Goal: Task Accomplishment & Management: Use online tool/utility

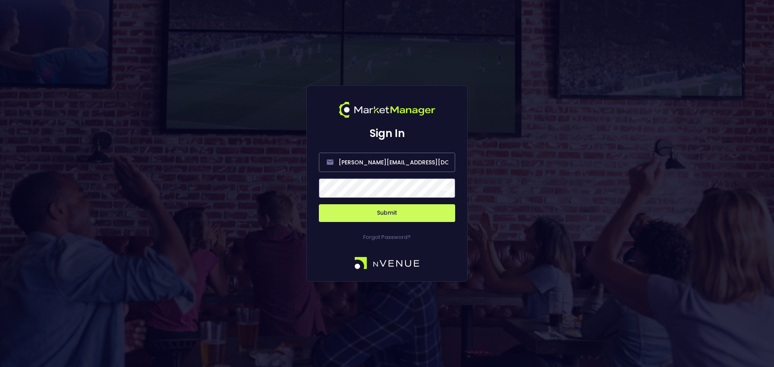
click at [417, 214] on button "Submit" at bounding box center [387, 213] width 136 height 18
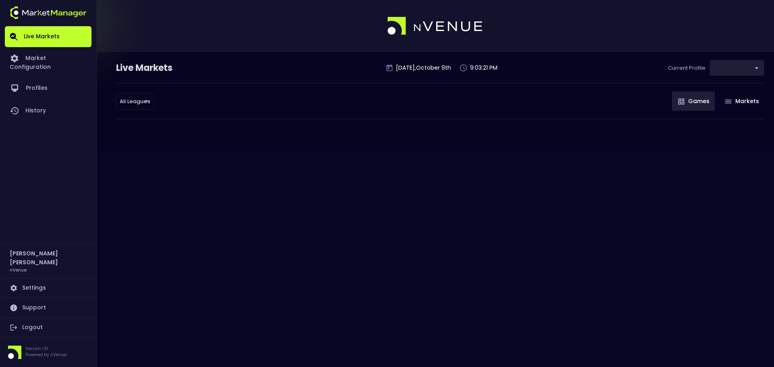
type input "0d810fa5-e353-4d9c-b11d-31f095cae871"
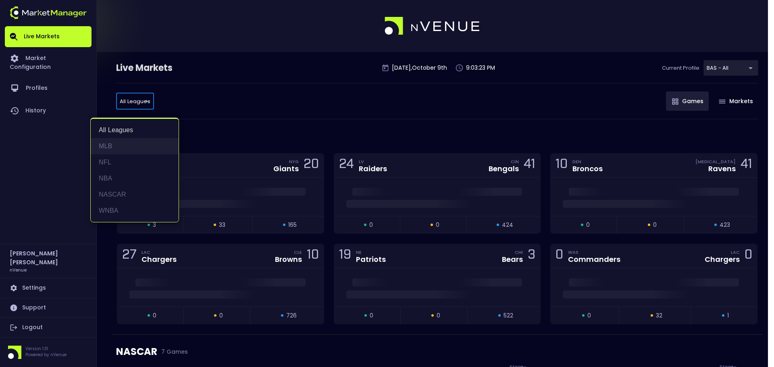
drag, startPoint x: 118, startPoint y: 149, endPoint x: 229, endPoint y: 165, distance: 111.5
click at [118, 149] on li "MLB" at bounding box center [135, 146] width 88 height 16
type input "MLB"
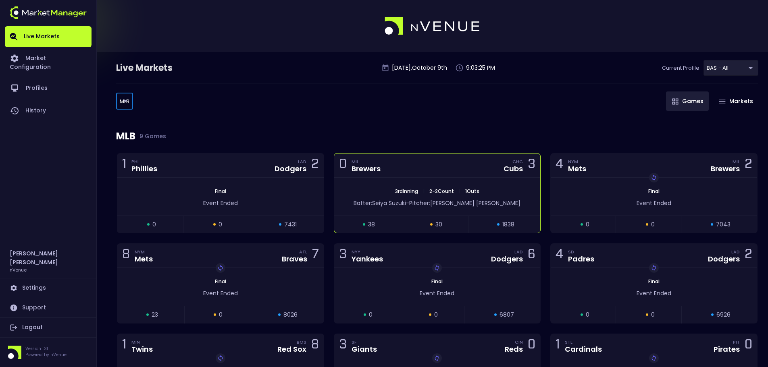
click at [469, 177] on div "0 MIL Brewers CHC Cubs 3" at bounding box center [437, 166] width 206 height 24
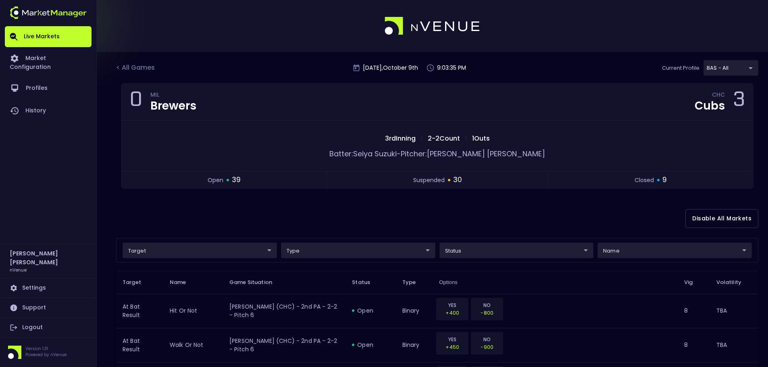
click at [641, 35] on div at bounding box center [384, 26] width 768 height 52
